Goal: Find specific page/section: Find specific page/section

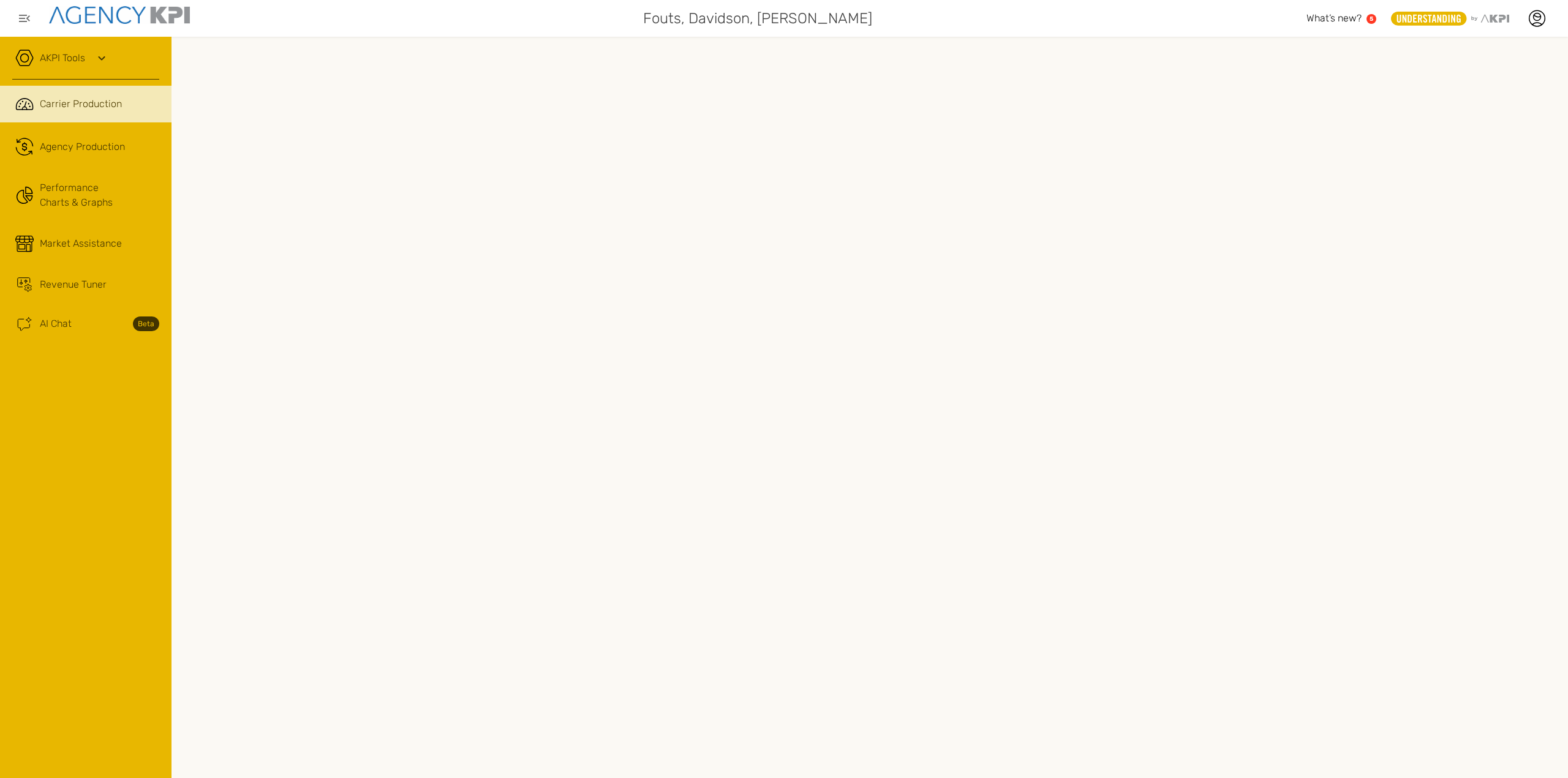
click at [119, 61] on div "AKPI Tools" at bounding box center [86, 64] width 147 height 31
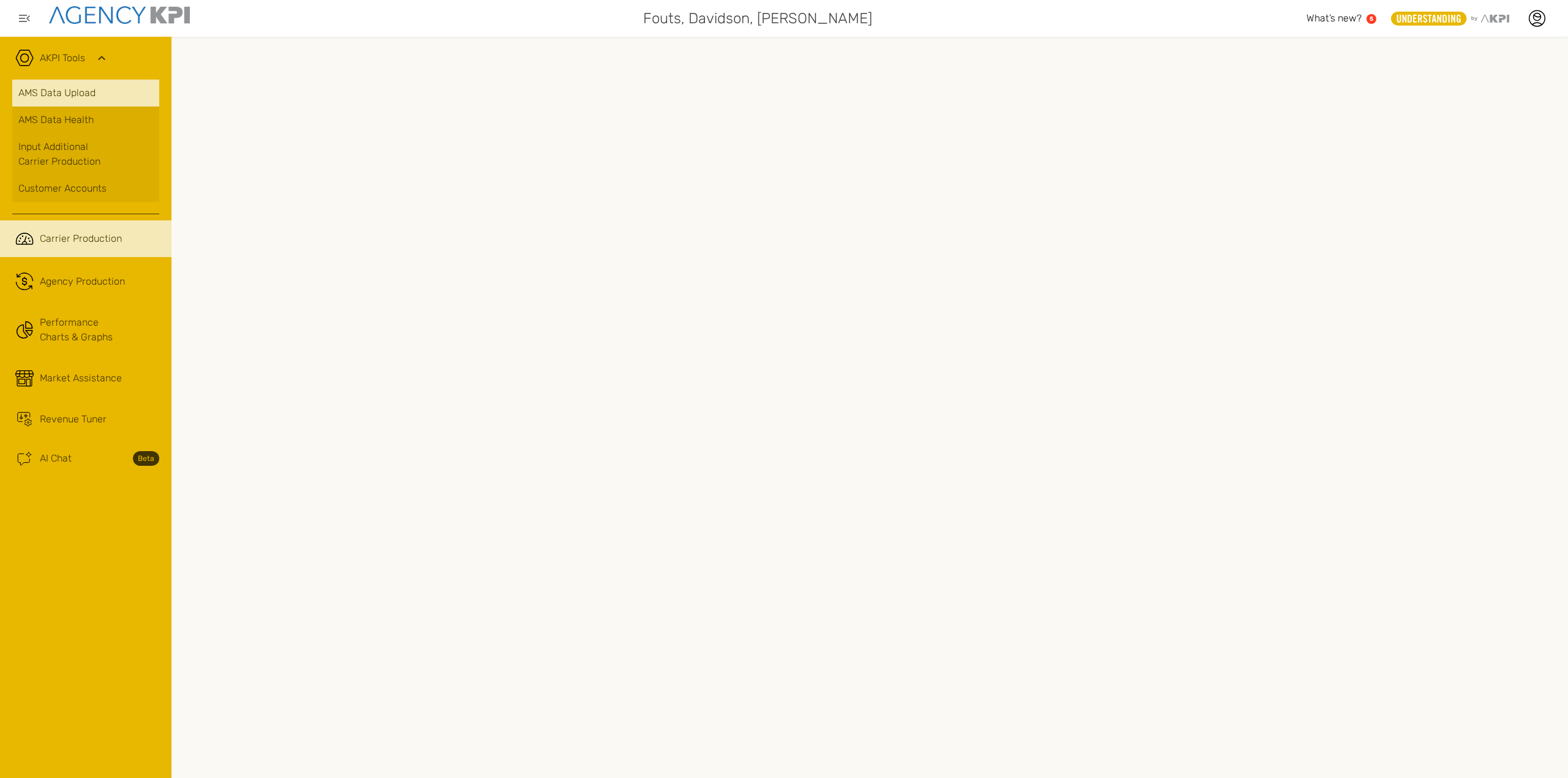
click at [111, 96] on link "AMS Data Upload" at bounding box center [86, 93] width 147 height 27
click at [64, 278] on span "Agency Production" at bounding box center [82, 282] width 85 height 14
